Goal: Task Accomplishment & Management: Manage account settings

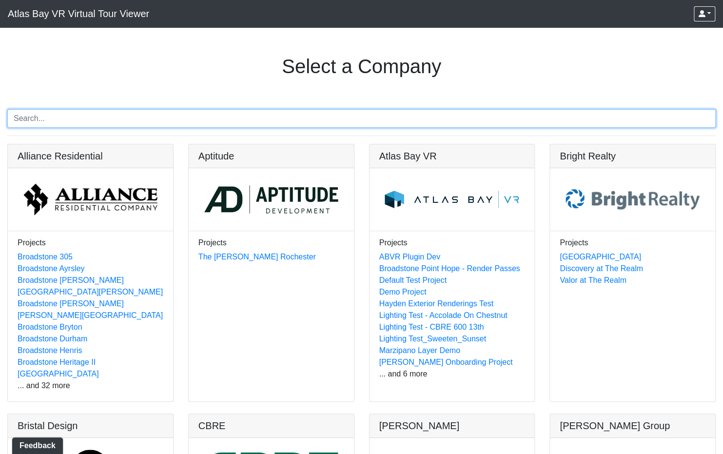
click at [256, 119] on input "Search" at bounding box center [361, 118] width 709 height 19
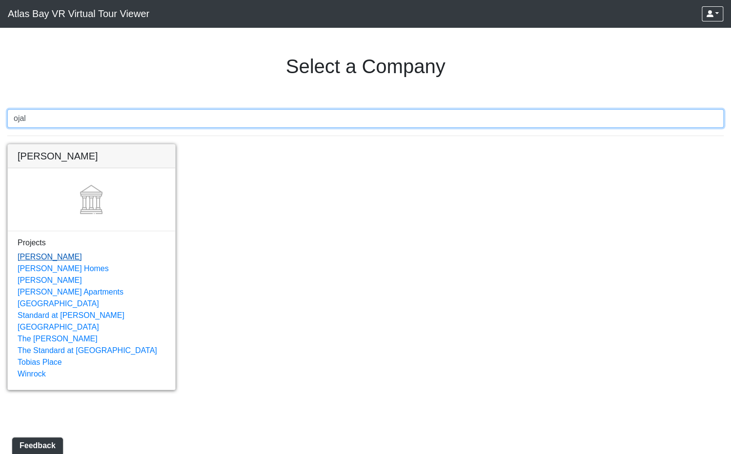
type input "ojal"
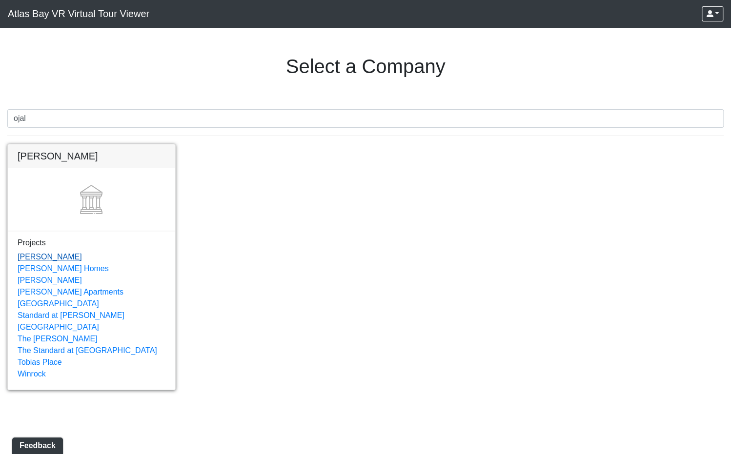
click at [39, 258] on link "[PERSON_NAME]" at bounding box center [50, 257] width 64 height 8
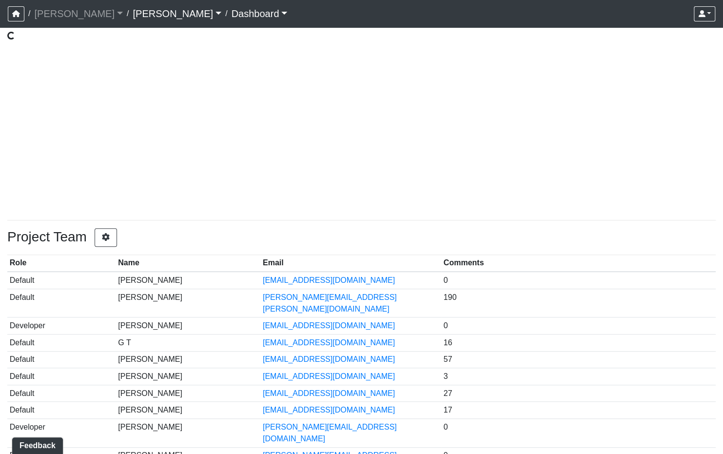
scroll to position [59, 0]
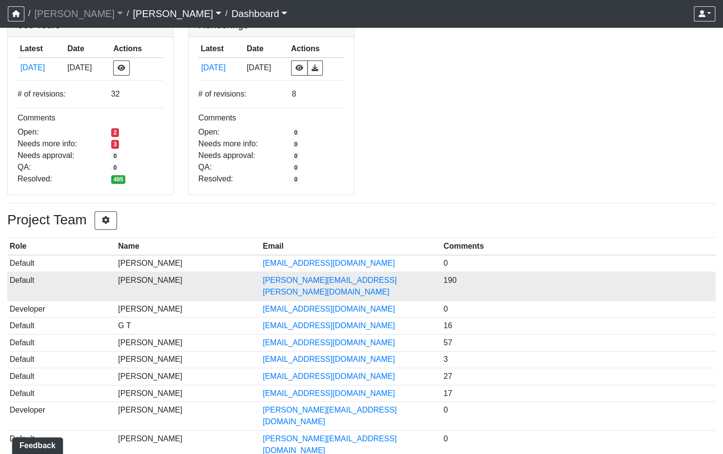
click at [181, 278] on td "[PERSON_NAME]" at bounding box center [188, 286] width 145 height 29
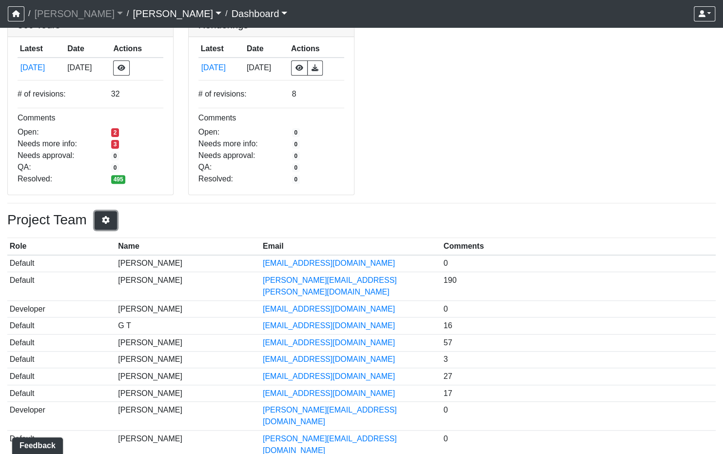
click at [101, 220] on button "button" at bounding box center [106, 220] width 22 height 19
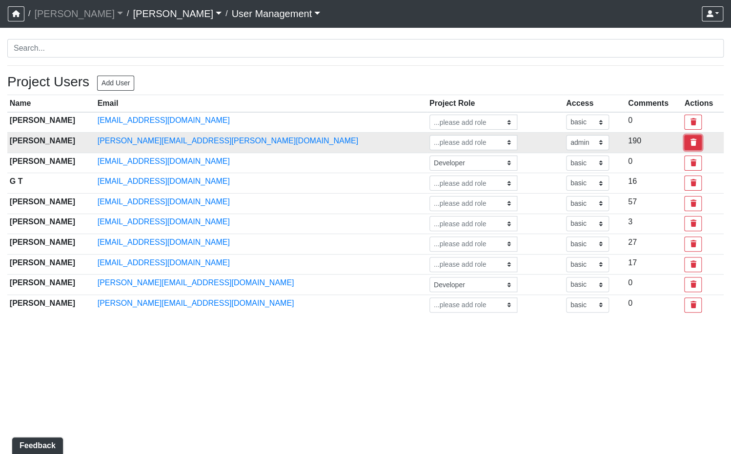
click at [688, 139] on icon "button" at bounding box center [692, 142] width 9 height 7
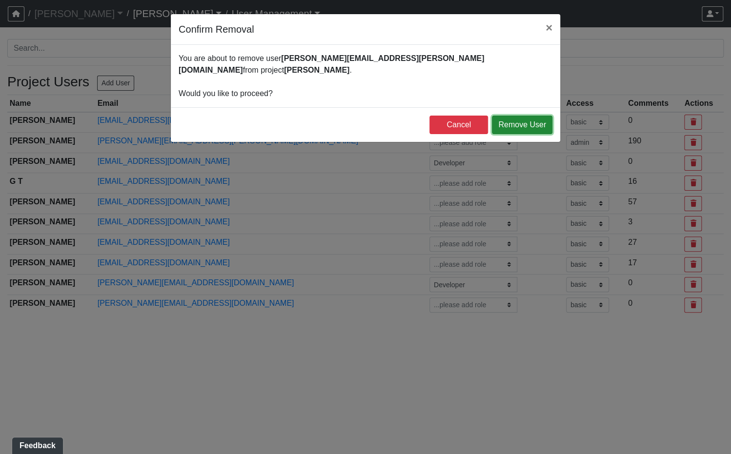
click at [526, 116] on button "Remove User" at bounding box center [522, 125] width 60 height 19
select select "basic"
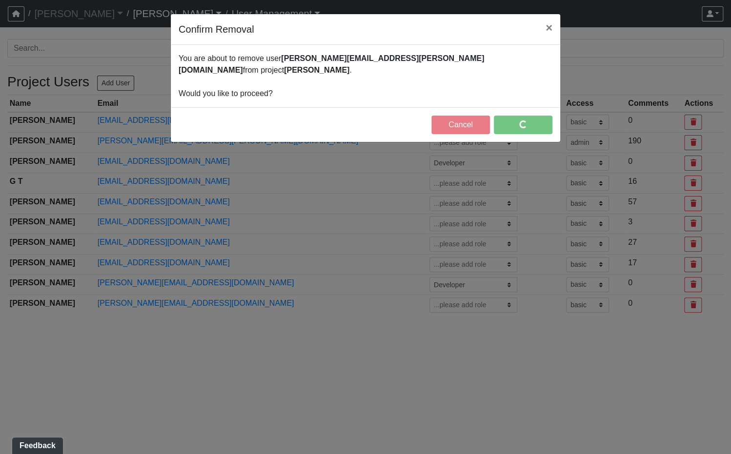
select select "basic"
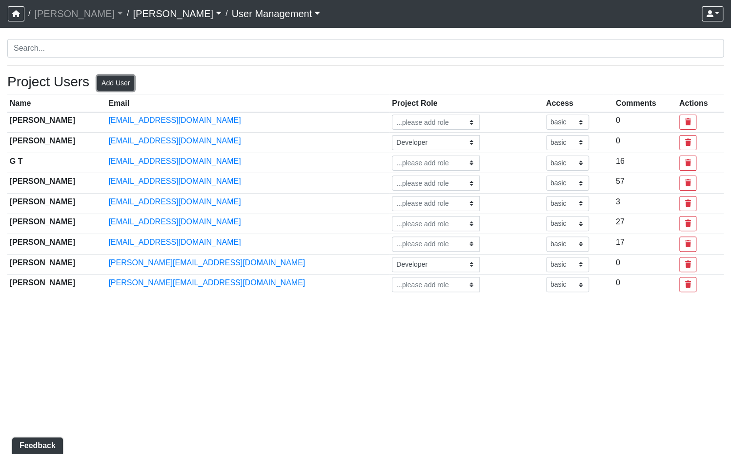
click at [116, 89] on button "Add User" at bounding box center [115, 83] width 37 height 15
select select "basic"
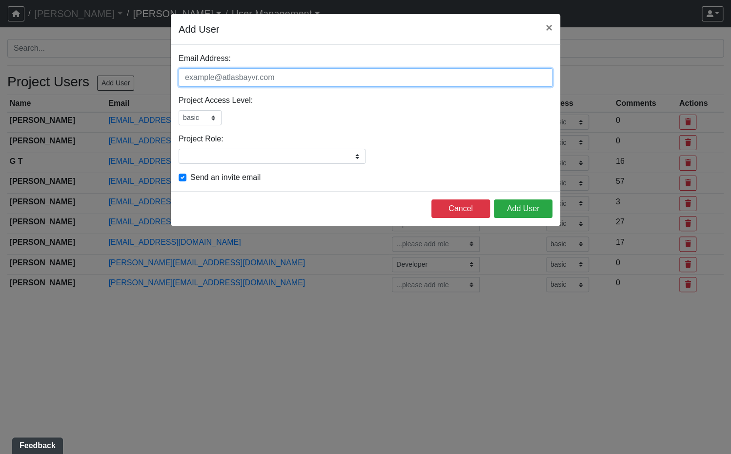
click at [271, 82] on input "Email Address:" at bounding box center [366, 77] width 374 height 19
paste input "mrc@ojalaholdings.com"
type input "mrc@ojalaholdings.com"
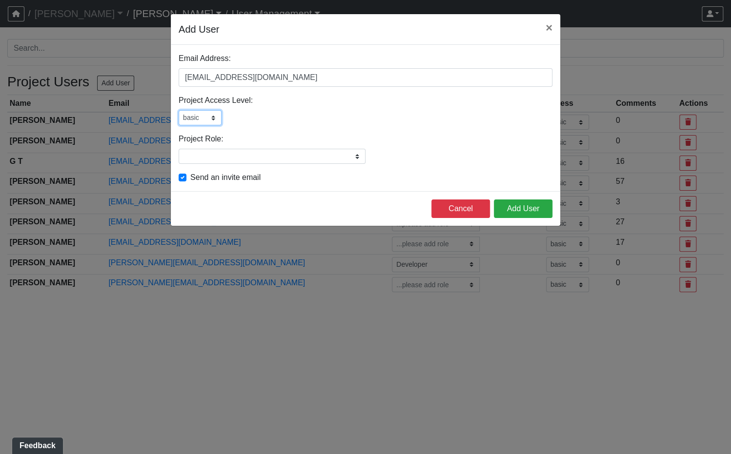
click at [203, 117] on select "admin design basic external public" at bounding box center [200, 117] width 43 height 15
select select "admin"
click at [179, 110] on select "admin design basic external public" at bounding box center [200, 117] width 43 height 15
click at [359, 153] on input "Project Role:" at bounding box center [272, 156] width 187 height 15
type input "Developer"
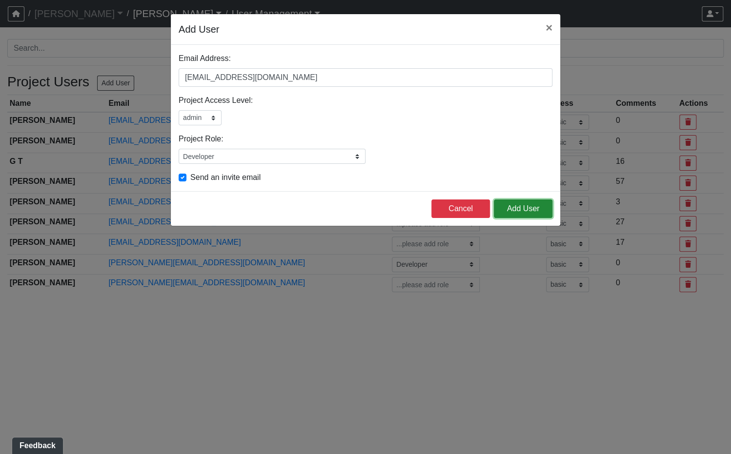
click at [523, 206] on button "Add User" at bounding box center [523, 208] width 59 height 19
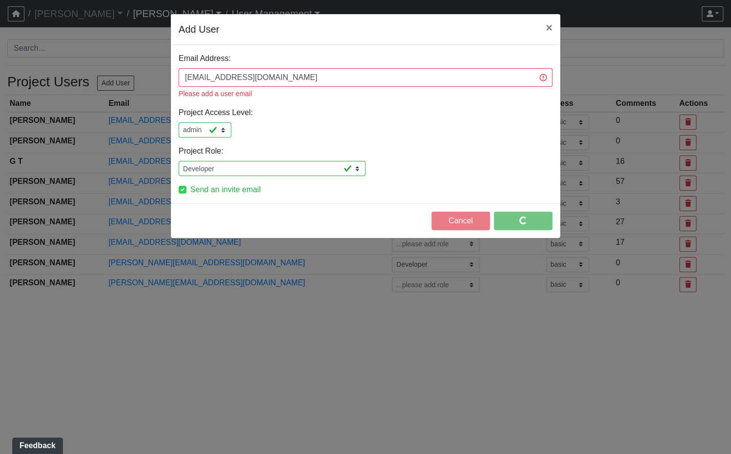
select select "basic"
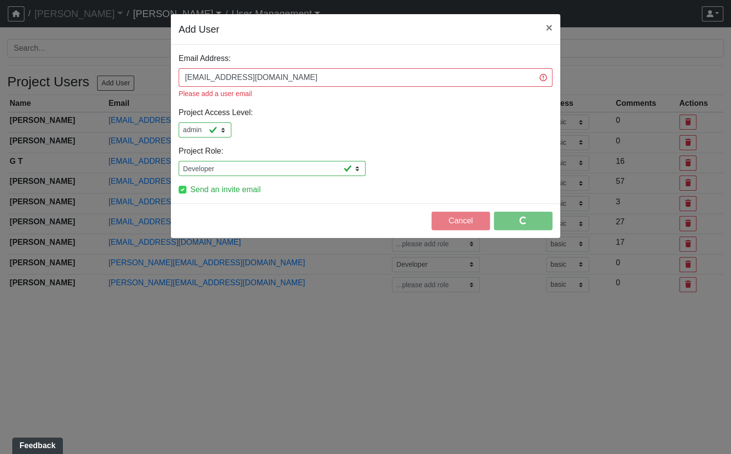
select select "basic"
